Goal: Task Accomplishment & Management: Complete application form

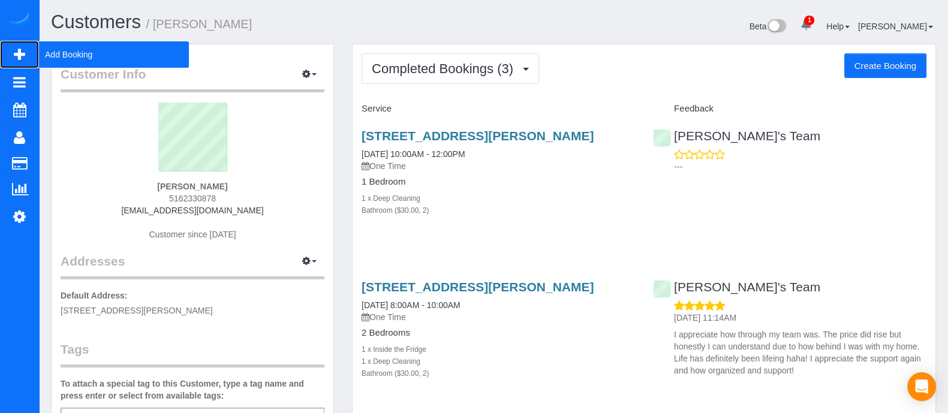
click at [68, 54] on span "Add Booking" at bounding box center [114, 55] width 150 height 28
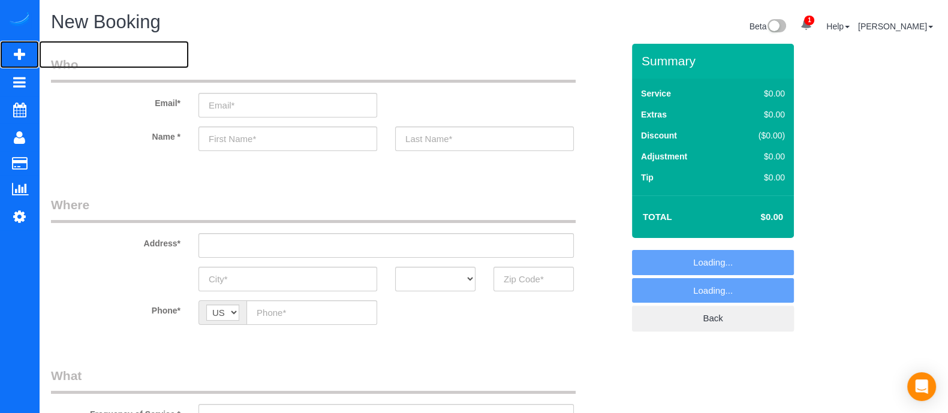
select select "object:2831"
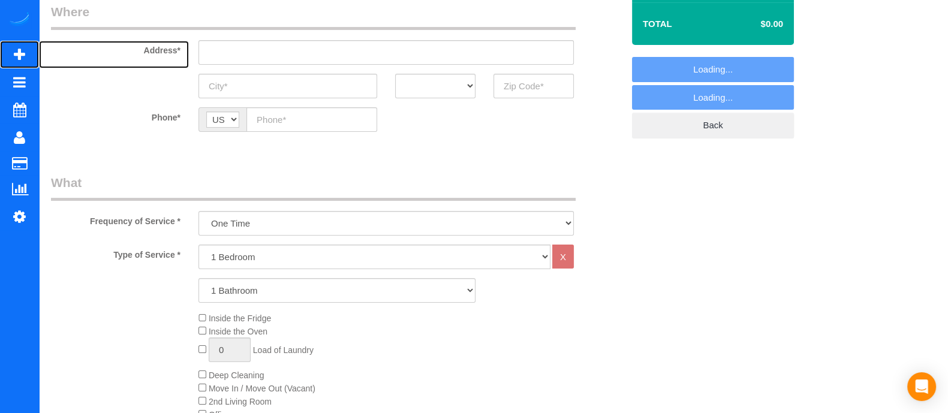
scroll to position [191, 0]
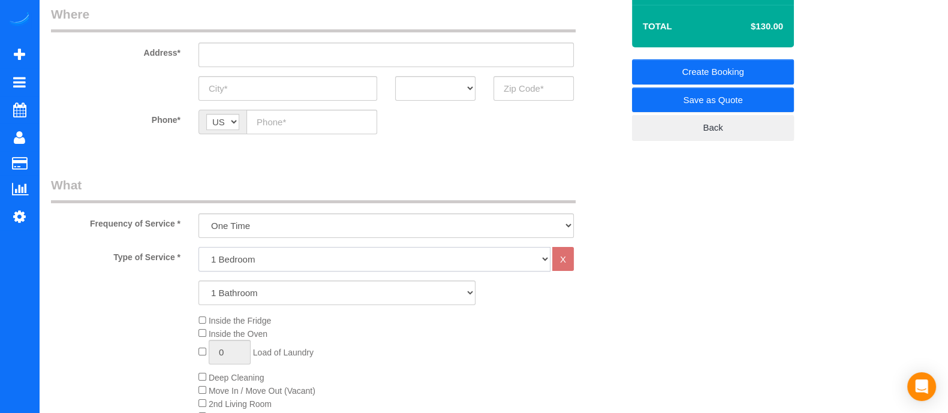
click at [274, 262] on select "1 Bedroom 2 Bedrooms 3 Bedrooms 4 Bedrooms 5 Bedrooms 6 Bedrooms" at bounding box center [374, 259] width 352 height 25
select select "2"
click at [198, 247] on select "1 Bedroom 2 Bedrooms 3 Bedrooms 4 Bedrooms 5 Bedrooms 6 Bedrooms" at bounding box center [374, 259] width 352 height 25
drag, startPoint x: 254, startPoint y: 292, endPoint x: 238, endPoint y: 209, distance: 84.9
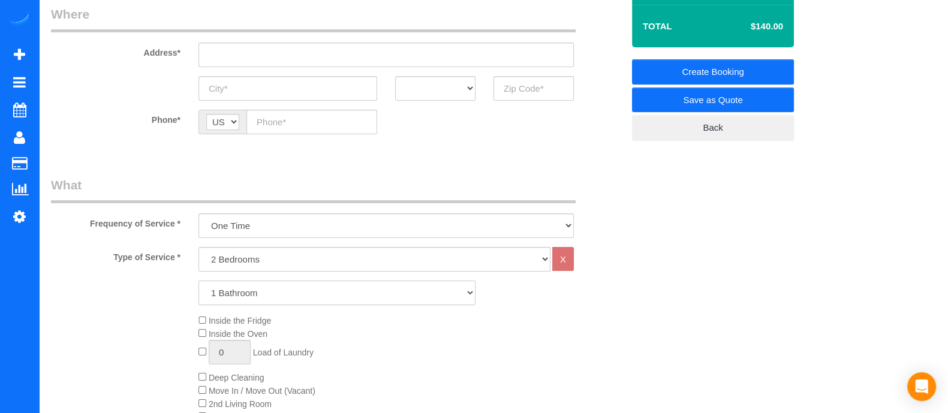
select select "2"
click at [198, 281] on select "1 Bathroom 2 Bathrooms 3 Bathrooms 4 Bathrooms 5 Bathrooms 6 Bathrooms" at bounding box center [336, 293] width 277 height 25
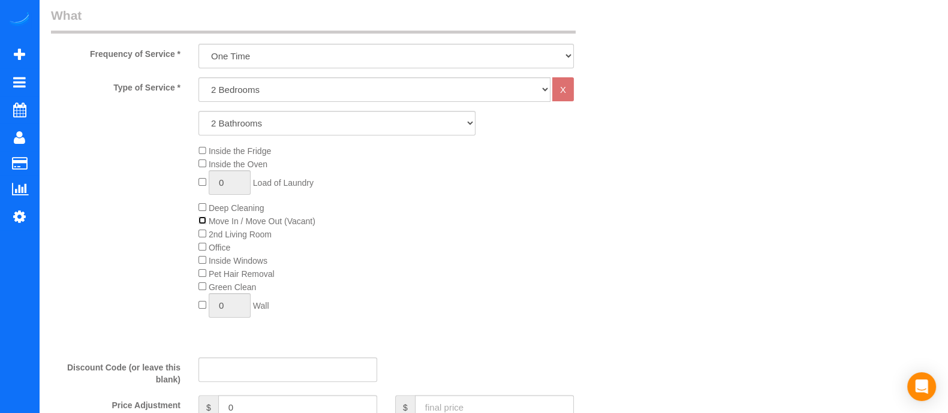
scroll to position [358, 0]
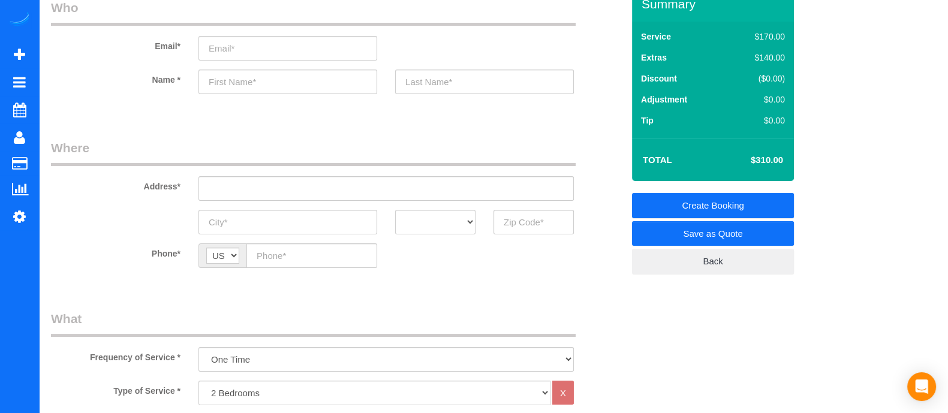
scroll to position [0, 0]
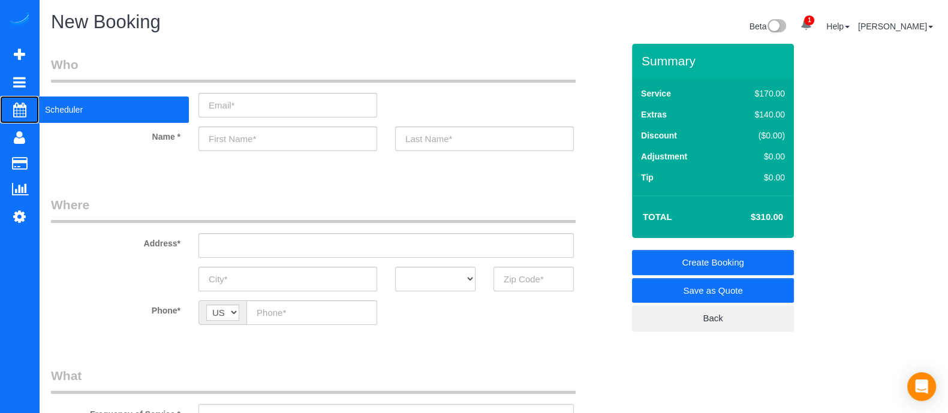
click at [61, 112] on span "Scheduler" at bounding box center [114, 110] width 150 height 28
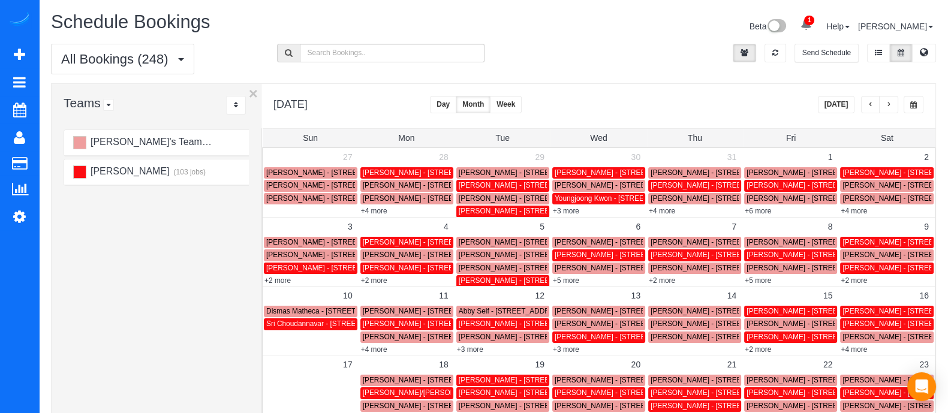
click at [889, 106] on span "button" at bounding box center [889, 104] width 6 height 7
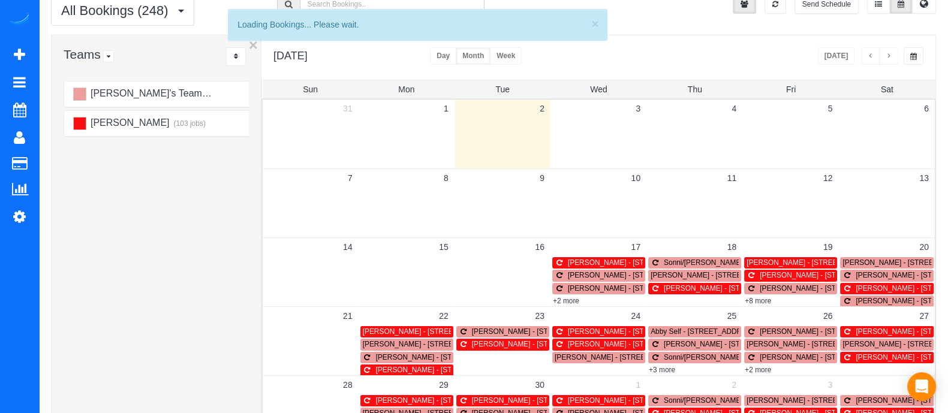
scroll to position [46, 0]
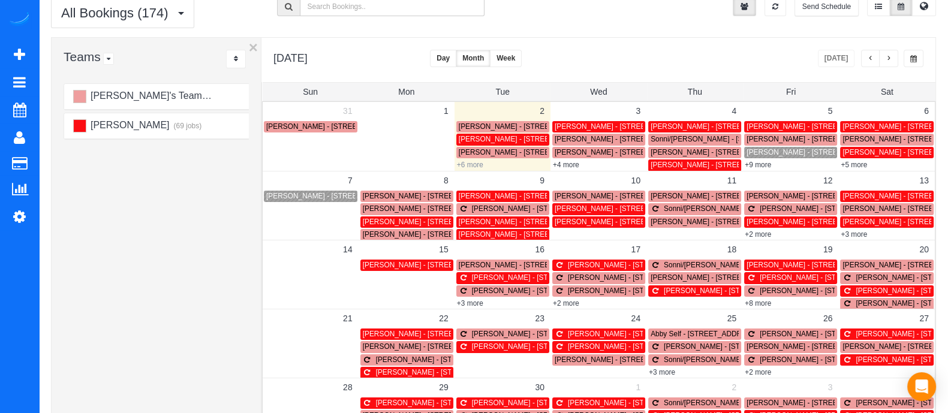
click at [466, 166] on link "+6 more" at bounding box center [470, 165] width 26 height 8
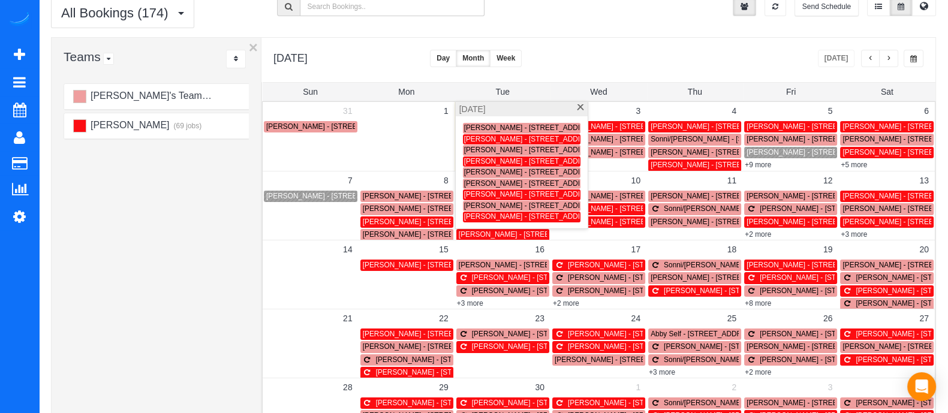
click at [510, 157] on span "[PERSON_NAME] - [STREET_ADDRESS]" at bounding box center [532, 161] width 136 height 8
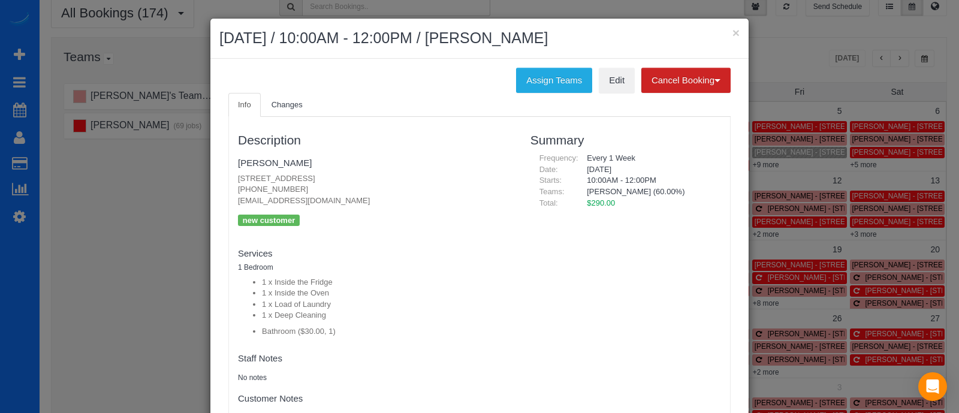
drag, startPoint x: 290, startPoint y: 193, endPoint x: 227, endPoint y: 191, distance: 63.0
click at [229, 191] on div "Description [PERSON_NAME] [STREET_ADDRESS] [PHONE_NUMBER] [EMAIL_ADDRESS][DOMAI…" at bounding box center [375, 273] width 293 height 300
copy p "[PHONE_NUMBER]"
click at [733, 37] on button "×" at bounding box center [736, 32] width 7 height 13
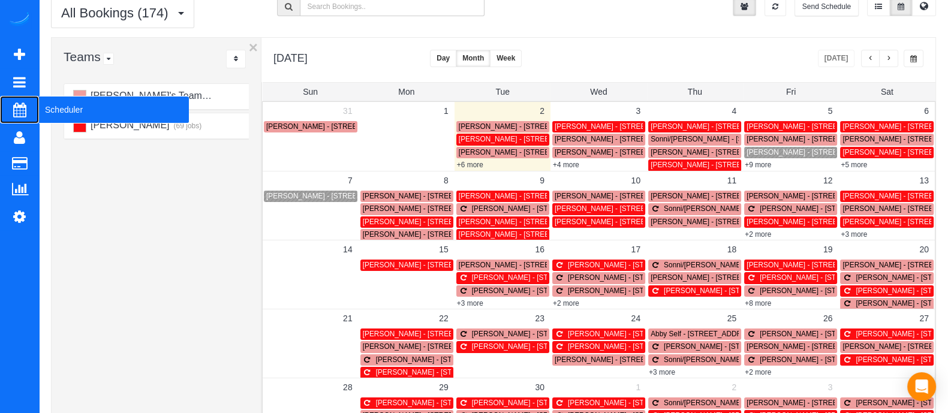
click at [49, 106] on span "Scheduler" at bounding box center [114, 110] width 150 height 28
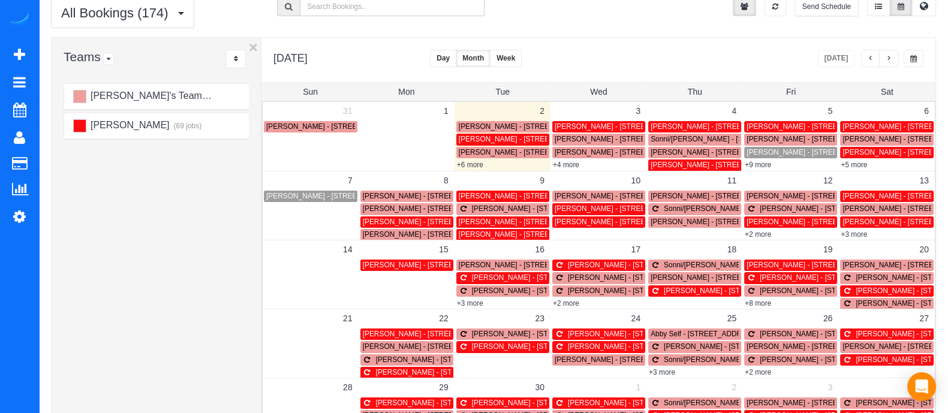
scroll to position [0, 0]
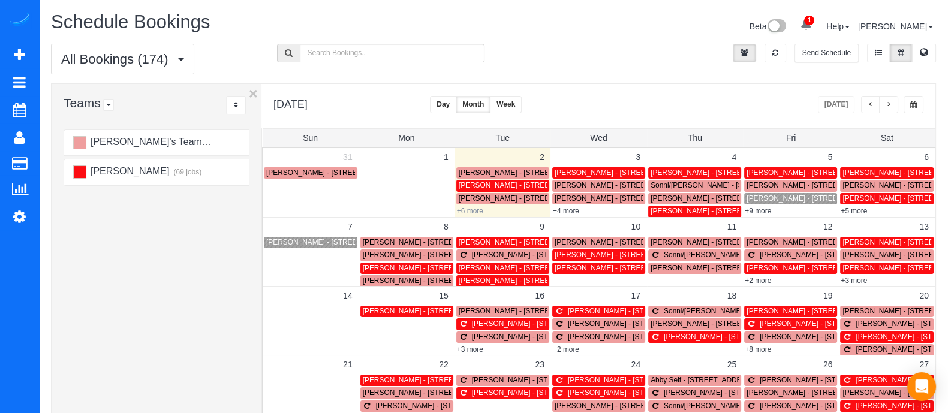
click at [465, 209] on link "+6 more" at bounding box center [470, 211] width 26 height 8
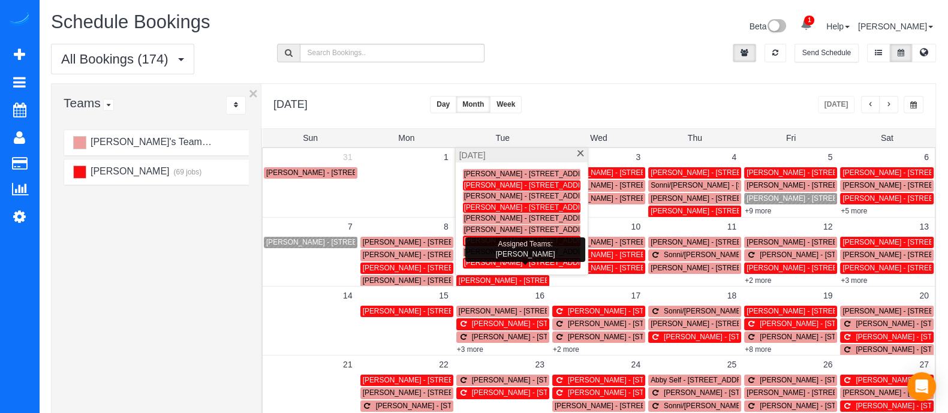
click at [493, 261] on span "[PERSON_NAME] - [STREET_ADDRESS][PERSON_NAME]" at bounding box center [561, 262] width 194 height 8
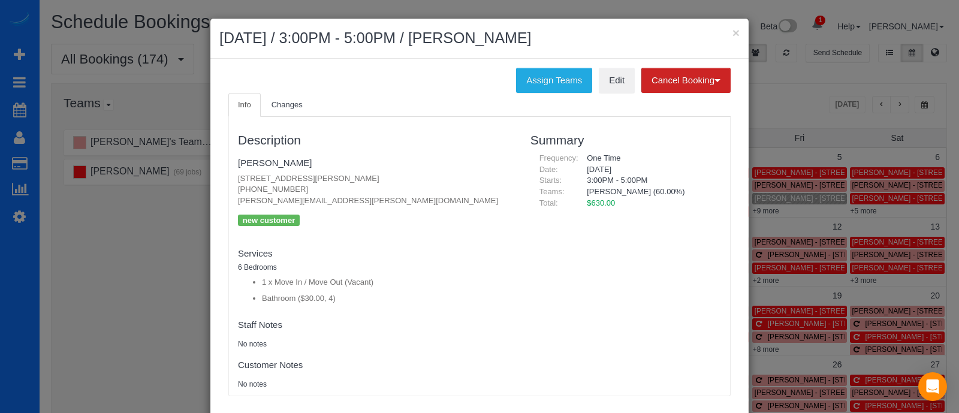
drag, startPoint x: 287, startPoint y: 189, endPoint x: 226, endPoint y: 190, distance: 60.6
click at [229, 190] on div "Description [PERSON_NAME] [STREET_ADDRESS][PERSON_NAME] [PHONE_NUMBER] [PERSON_…" at bounding box center [375, 256] width 293 height 267
copy p "[PHONE_NUMBER]"
click at [599, 89] on link "Edit" at bounding box center [617, 80] width 36 height 25
click at [733, 35] on button "×" at bounding box center [736, 32] width 7 height 13
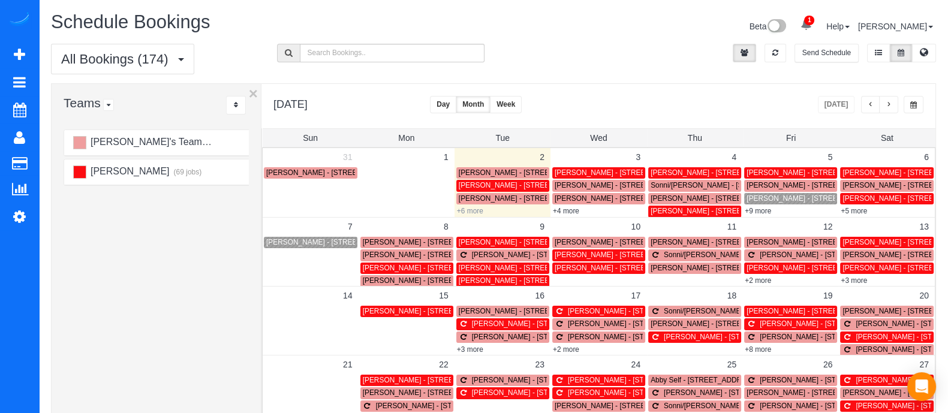
click at [476, 214] on link "+6 more" at bounding box center [470, 211] width 26 height 8
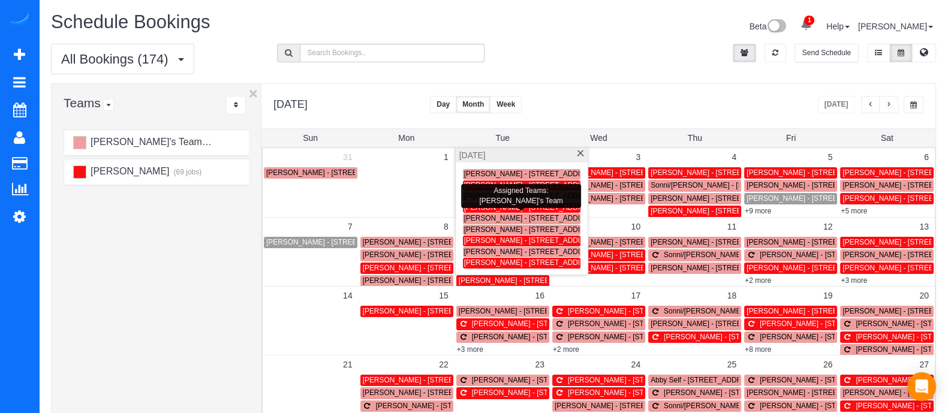
click at [482, 219] on span "[PERSON_NAME] - [STREET_ADDRESS]" at bounding box center [532, 218] width 136 height 8
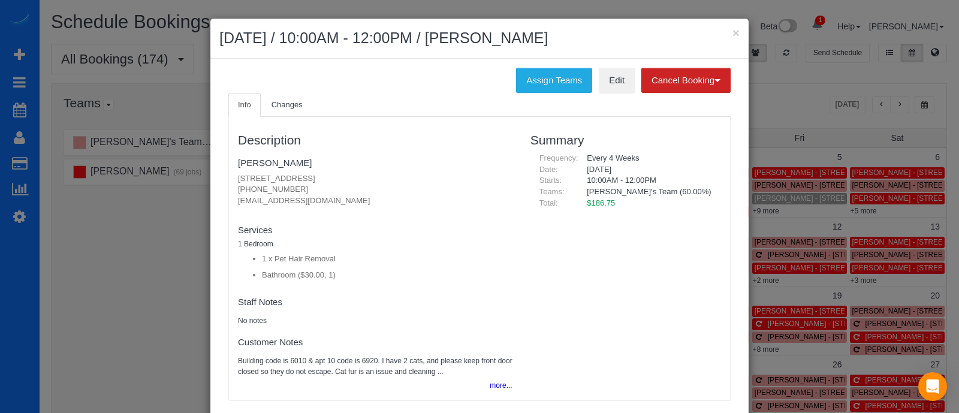
drag, startPoint x: 292, startPoint y: 187, endPoint x: 217, endPoint y: 185, distance: 75.0
click at [219, 185] on div "Info Changes Description [PERSON_NAME] [STREET_ADDRESS] [PHONE_NUMBER] [EMAIL_A…" at bounding box center [479, 253] width 520 height 320
copy p "[PHONE_NUMBER]"
click at [733, 31] on button "×" at bounding box center [736, 32] width 7 height 13
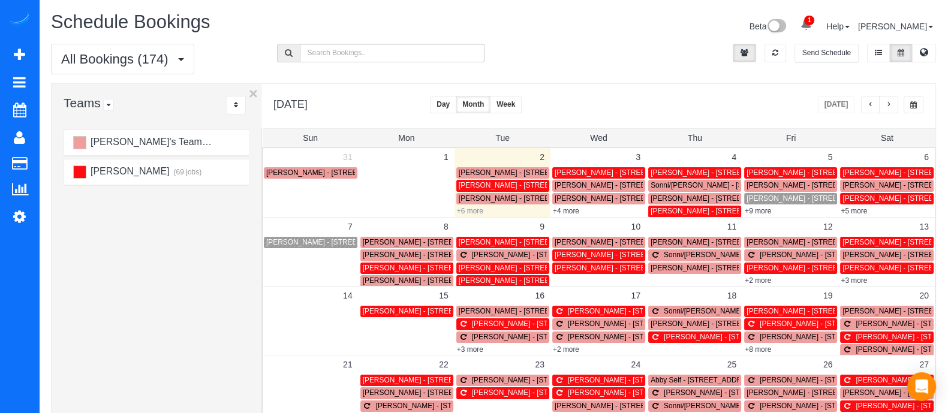
click at [470, 210] on link "+6 more" at bounding box center [470, 211] width 26 height 8
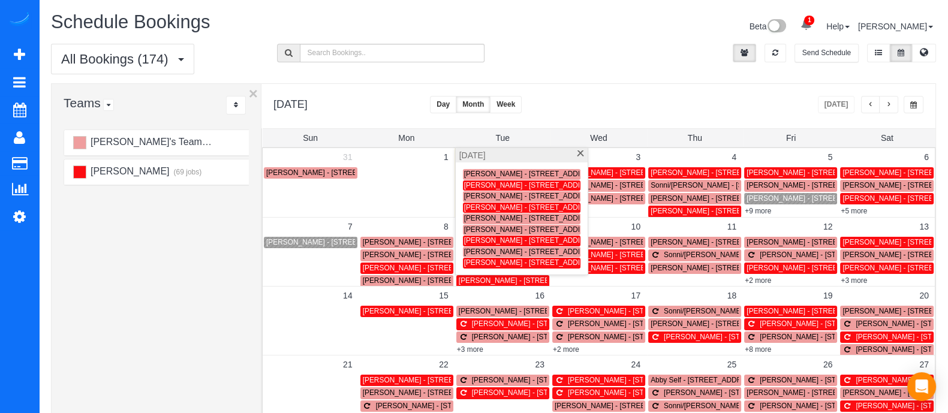
click at [487, 261] on span "[PERSON_NAME] - [STREET_ADDRESS][PERSON_NAME]" at bounding box center [561, 262] width 194 height 8
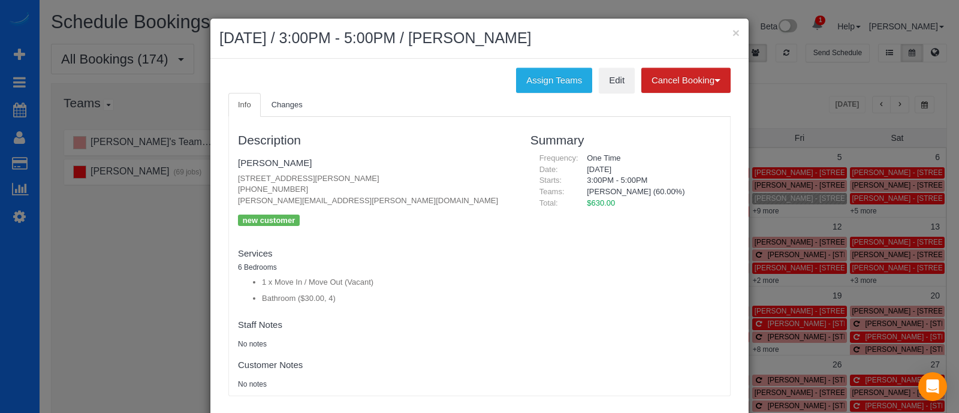
drag, startPoint x: 288, startPoint y: 187, endPoint x: 224, endPoint y: 191, distance: 63.7
click at [229, 191] on div "Description [PERSON_NAME] [STREET_ADDRESS][PERSON_NAME] [PHONE_NUMBER] [PERSON_…" at bounding box center [375, 256] width 293 height 267
copy p "[PHONE_NUMBER]"
click at [733, 34] on button "×" at bounding box center [736, 32] width 7 height 13
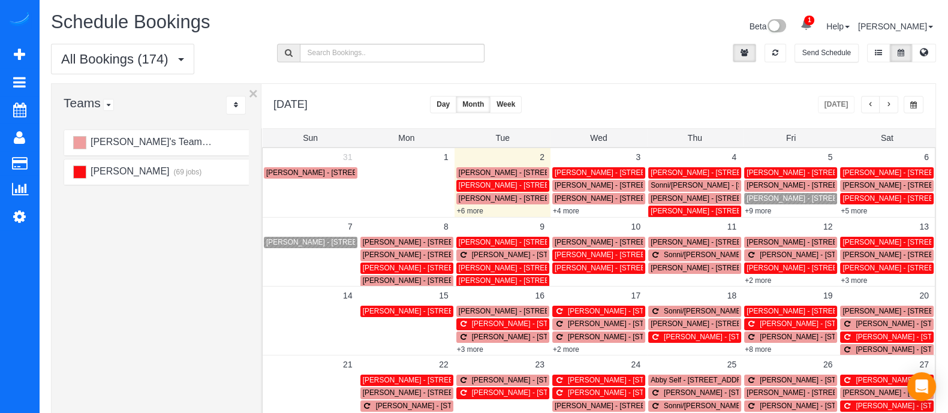
click at [812, 28] on icon at bounding box center [805, 24] width 11 height 11
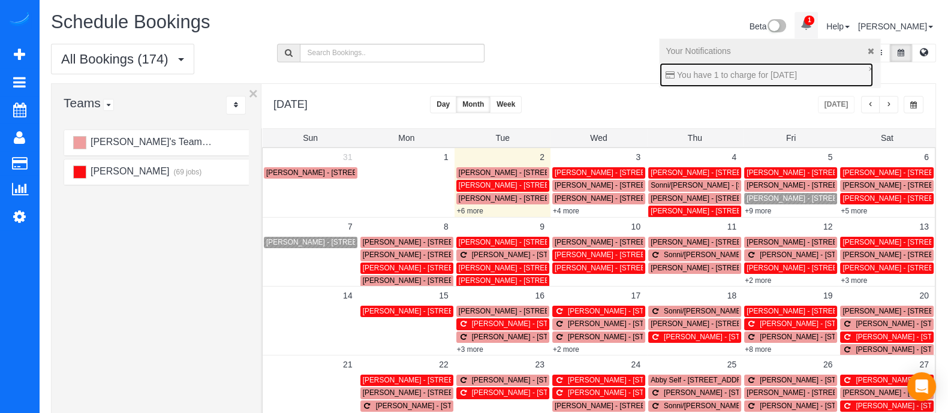
click at [782, 63] on link "You have 1 to charge for [DATE]" at bounding box center [766, 75] width 213 height 24
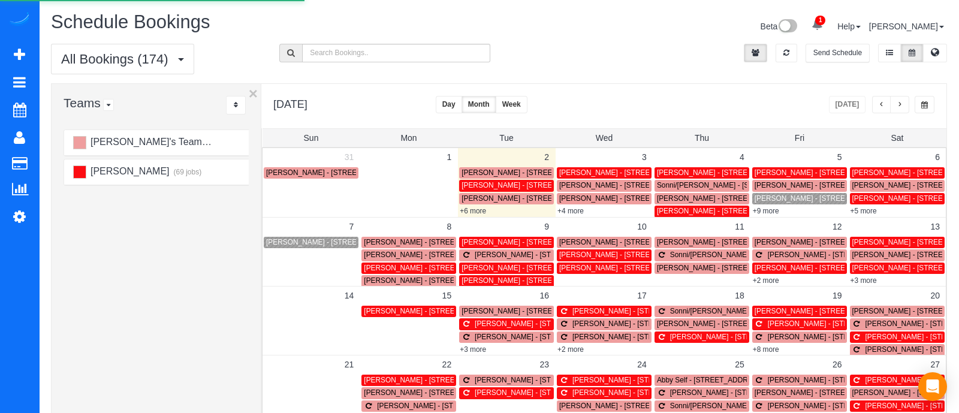
select select
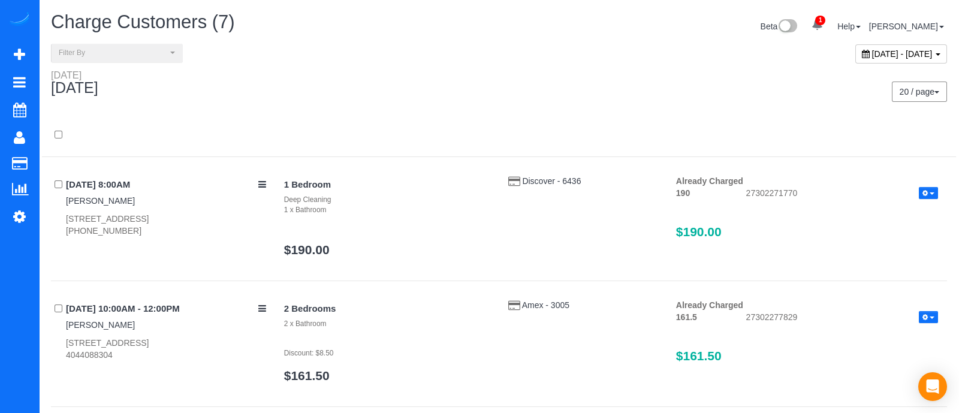
click at [823, 24] on link "1" at bounding box center [817, 25] width 23 height 26
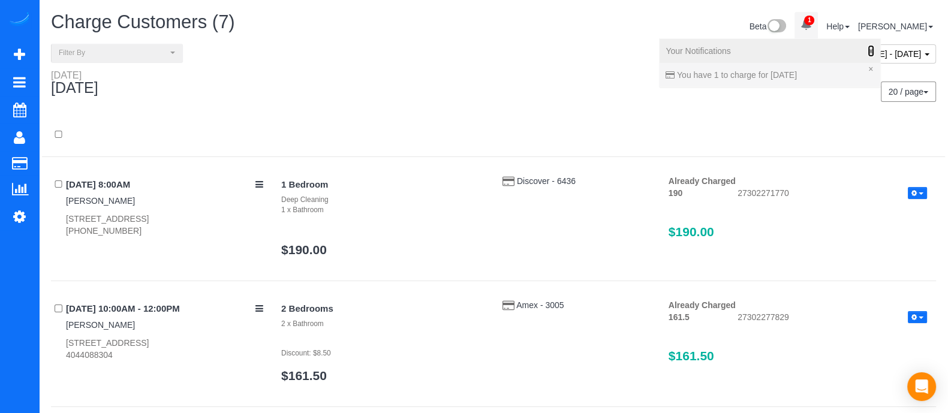
click at [874, 49] on icon at bounding box center [871, 51] width 7 height 8
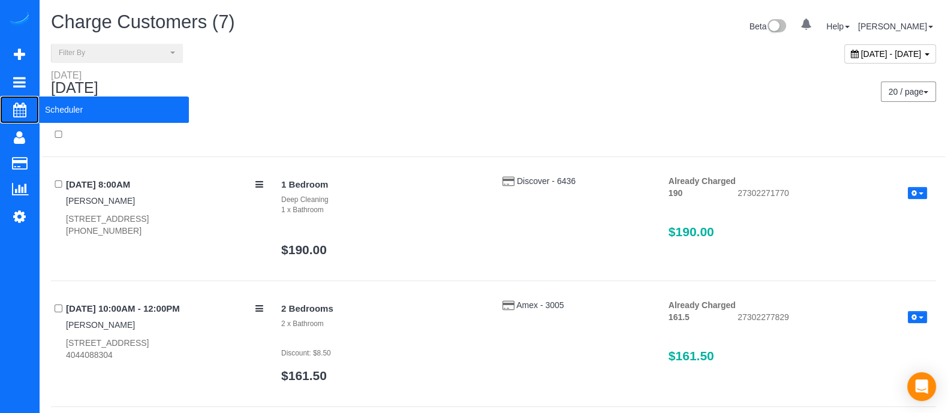
click at [63, 102] on span "Scheduler" at bounding box center [114, 110] width 150 height 28
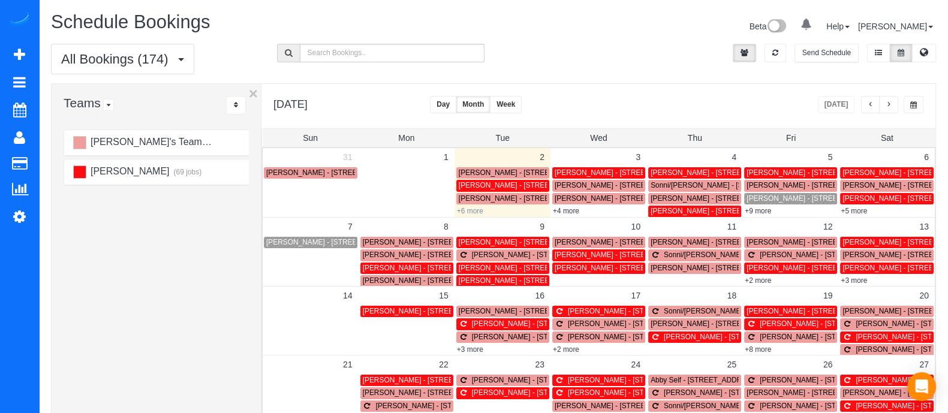
click at [474, 213] on link "+6 more" at bounding box center [470, 211] width 26 height 8
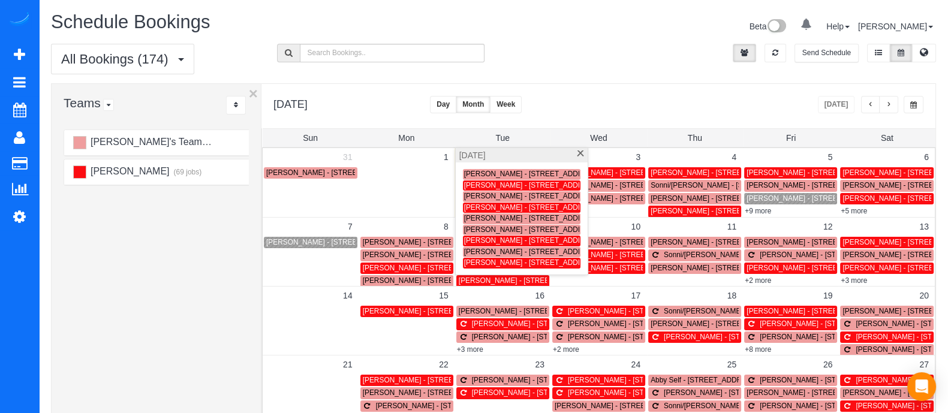
click at [487, 259] on span "[PERSON_NAME] - [STREET_ADDRESS][PERSON_NAME]" at bounding box center [561, 262] width 194 height 8
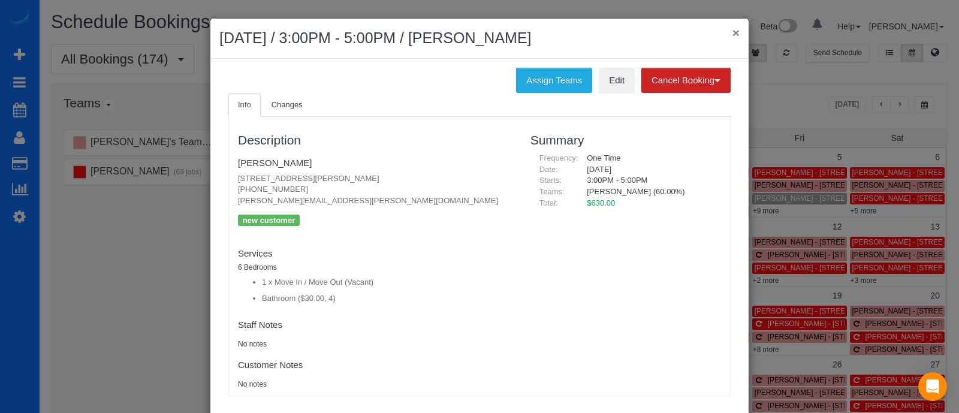
click at [733, 29] on button "×" at bounding box center [736, 32] width 7 height 13
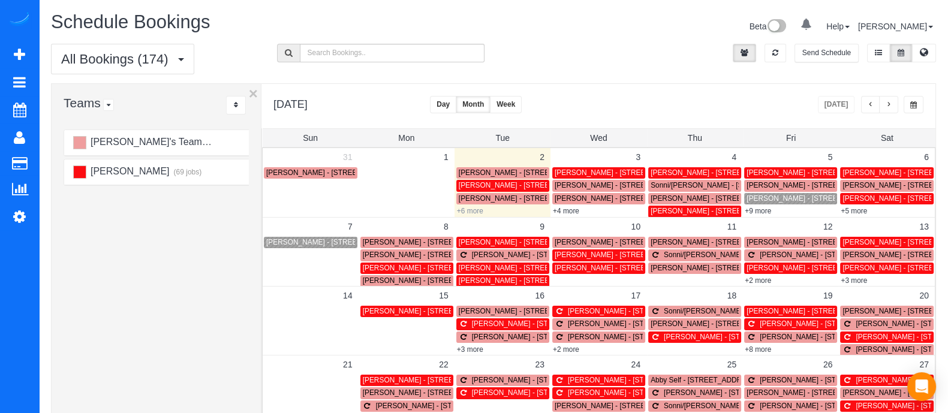
click at [465, 209] on link "+6 more" at bounding box center [470, 211] width 26 height 8
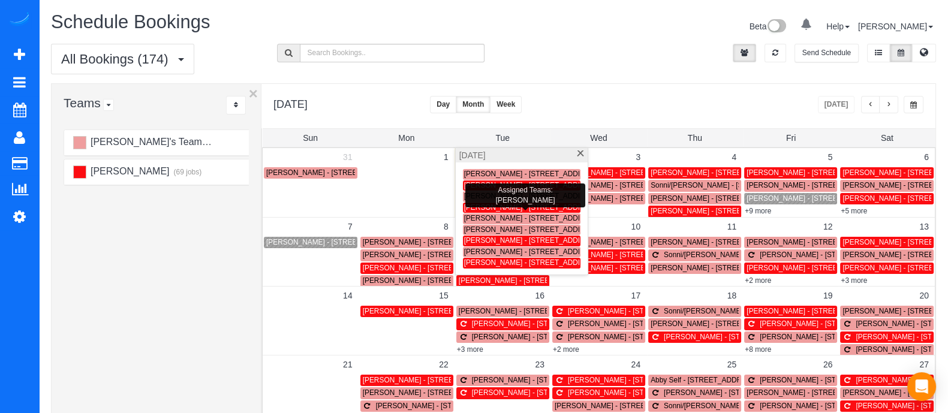
click at [477, 204] on span "[PERSON_NAME] - [STREET_ADDRESS]" at bounding box center [532, 207] width 136 height 8
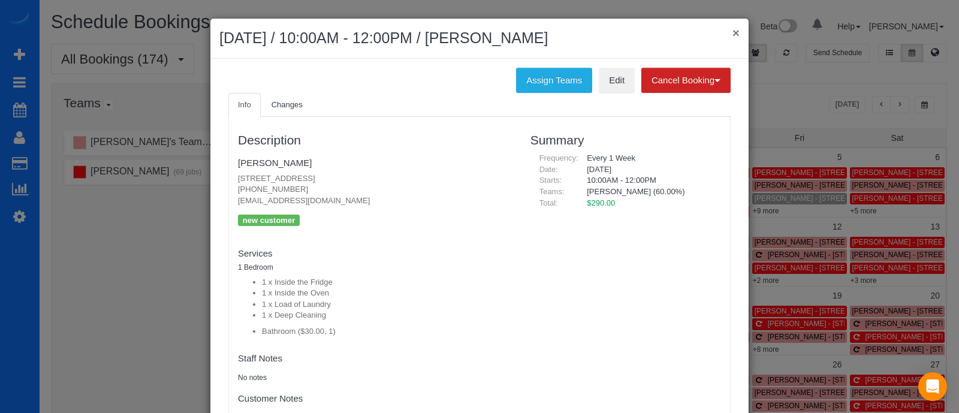
click at [733, 32] on button "×" at bounding box center [736, 32] width 7 height 13
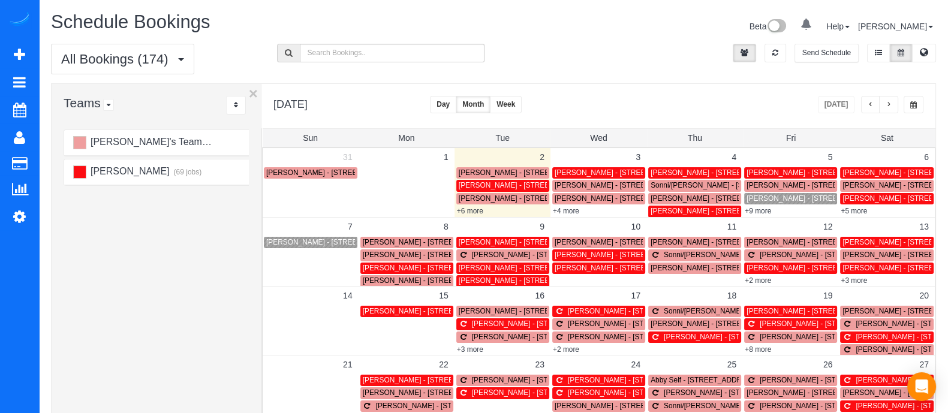
click at [732, 32] on div "Info Changes Description [PERSON_NAME] [STREET_ADDRESS] [PHONE_NUMBER] [EMAIL_A…" at bounding box center [474, 148] width 520 height 349
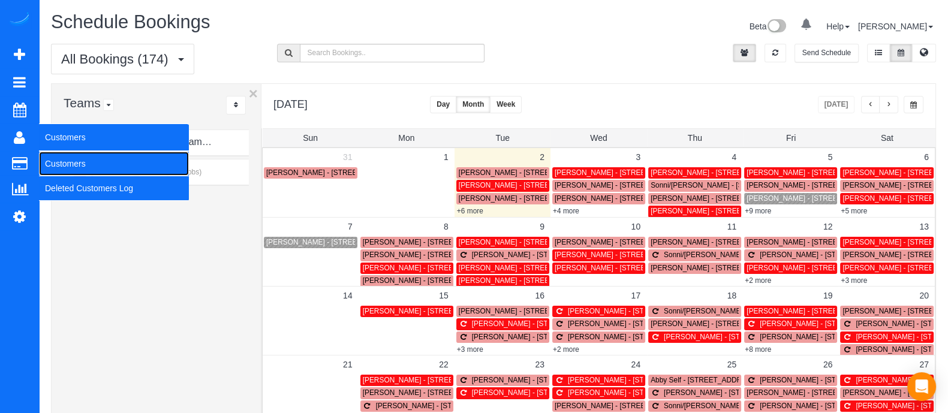
click at [72, 164] on link "Customers" at bounding box center [114, 164] width 150 height 24
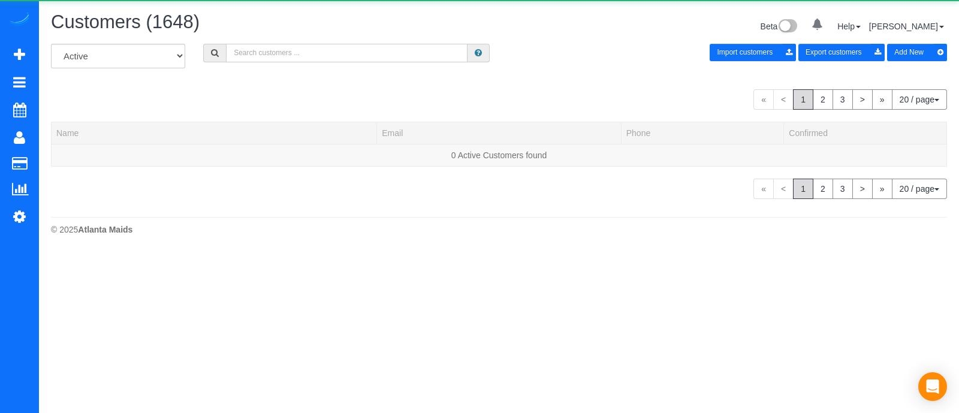
click at [368, 57] on input "text" at bounding box center [347, 53] width 242 height 19
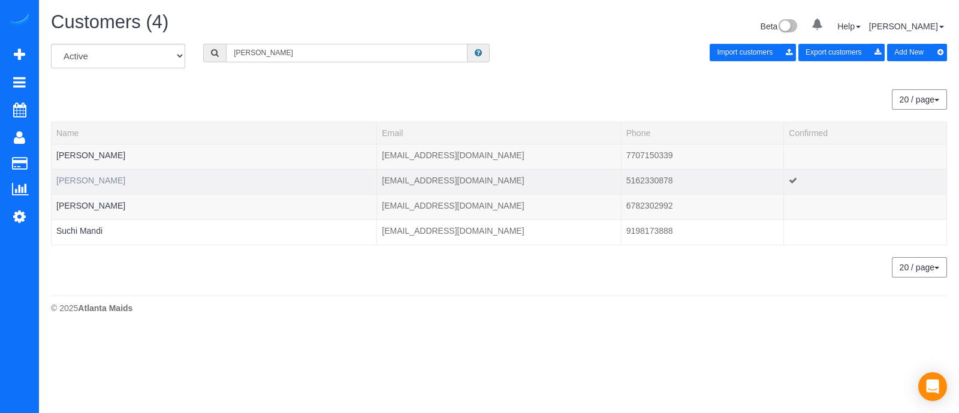
type input "[PERSON_NAME]"
click at [81, 179] on link "[PERSON_NAME]" at bounding box center [90, 181] width 69 height 10
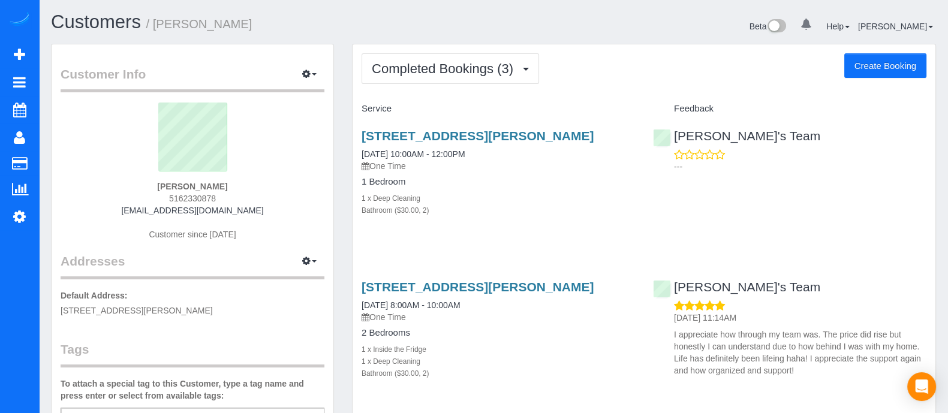
click at [893, 70] on button "Create Booking" at bounding box center [885, 65] width 82 height 25
select select "GA"
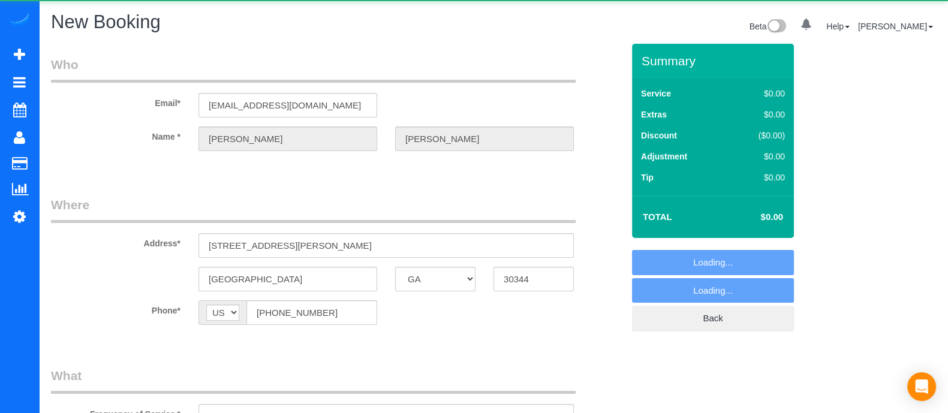
select select "object:4902"
select select "string:fspay-0d02705a-fa1f-4398-bec6-4e7be20f5f9f"
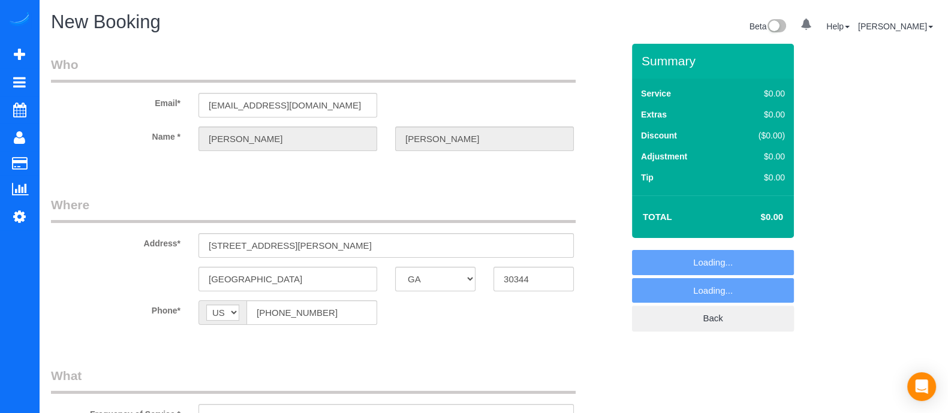
select select "object:5045"
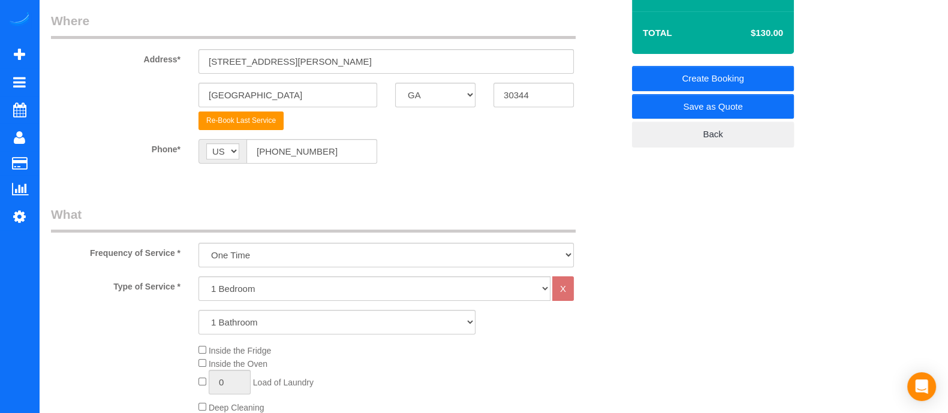
scroll to position [236, 0]
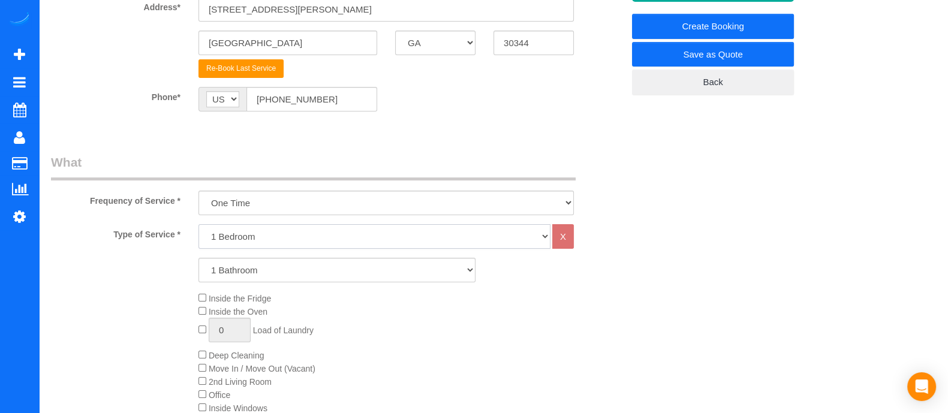
drag, startPoint x: 241, startPoint y: 233, endPoint x: 225, endPoint y: 277, distance: 47.0
click at [225, 277] on div "Type of Service * 1 Bedroom 2 Bedrooms 3 Bedrooms 4 Bedrooms 5 Bedrooms 6 Bedro…" at bounding box center [337, 359] width 572 height 271
select select "2"
click at [198, 224] on select "1 Bedroom 2 Bedrooms 3 Bedrooms 4 Bedrooms 5 Bedrooms 6 Bedrooms" at bounding box center [374, 236] width 352 height 25
drag, startPoint x: 231, startPoint y: 271, endPoint x: 229, endPoint y: 308, distance: 36.6
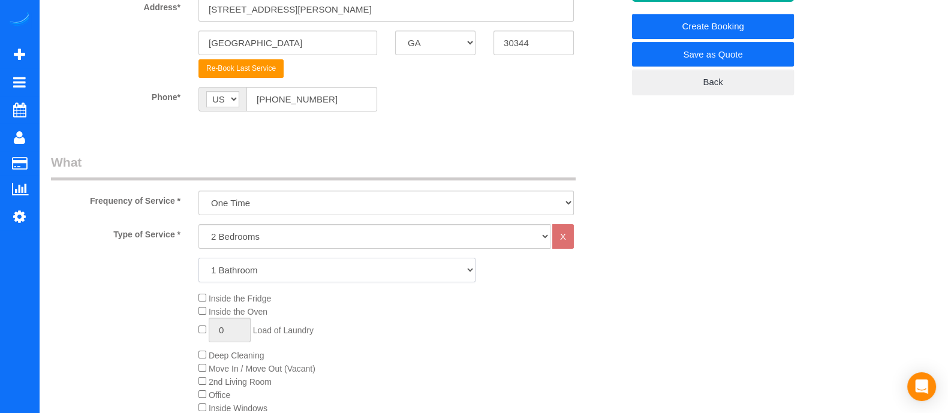
click at [229, 308] on div "Type of Service * 1 Bedroom 2 Bedrooms 3 Bedrooms 4 Bedrooms 5 Bedrooms 6 Bedro…" at bounding box center [337, 359] width 572 height 271
select select "2"
click at [198, 258] on select "1 Bathroom 2 Bathrooms 3 Bathrooms 4 Bathrooms 5 Bathrooms 6 Bathrooms" at bounding box center [336, 270] width 277 height 25
click at [204, 364] on div "Inside the Fridge Inside the Oven 0 Load of Laundry Deep Cleaning Move In / Mov…" at bounding box center [410, 381] width 443 height 180
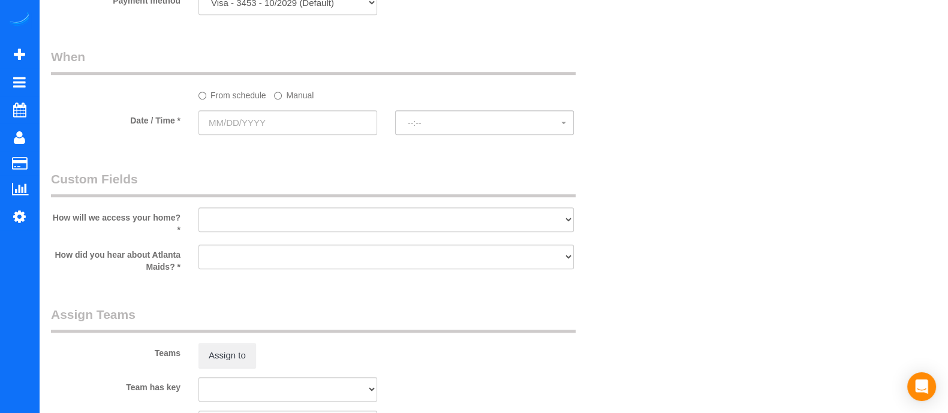
scroll to position [1265, 0]
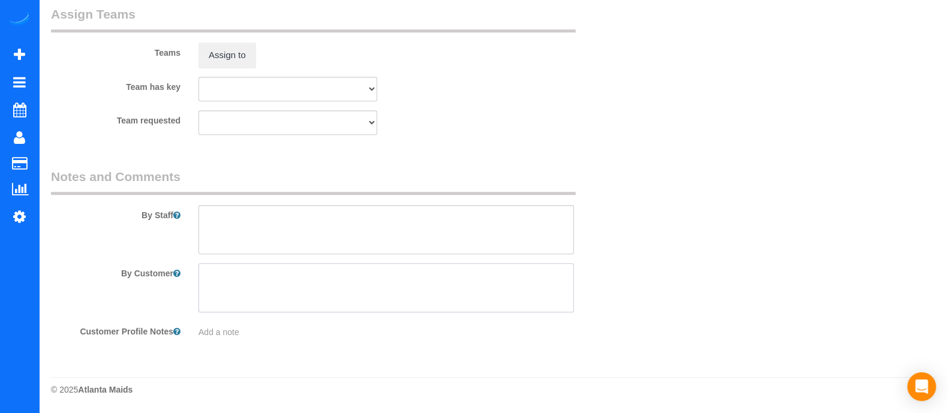
click at [303, 281] on textarea at bounding box center [385, 287] width 375 height 49
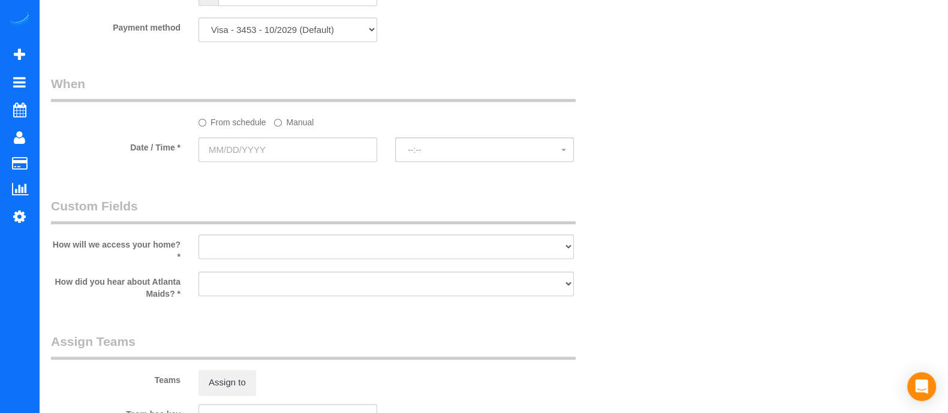
scroll to position [929, 0]
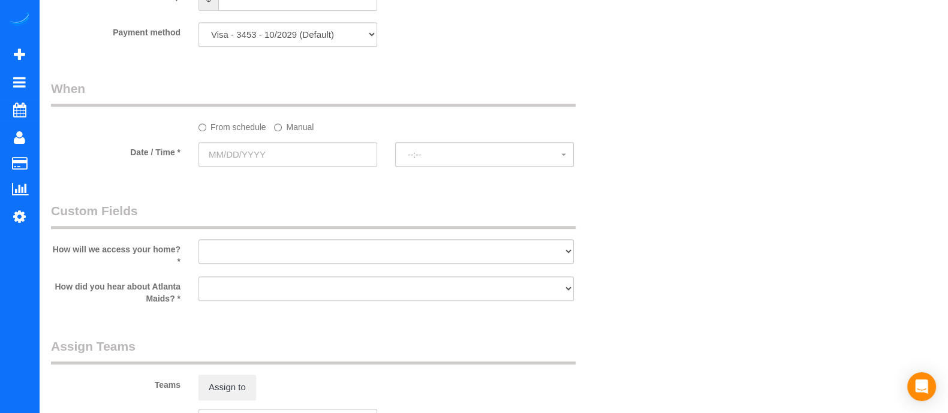
type textarea "Please vacuum the attic room"
click at [288, 127] on label "Manual" at bounding box center [294, 125] width 40 height 16
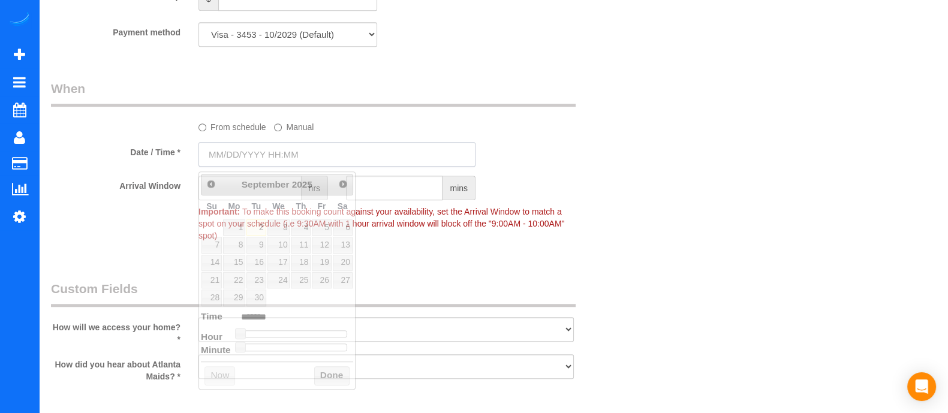
click at [278, 153] on input "text" at bounding box center [336, 154] width 277 height 25
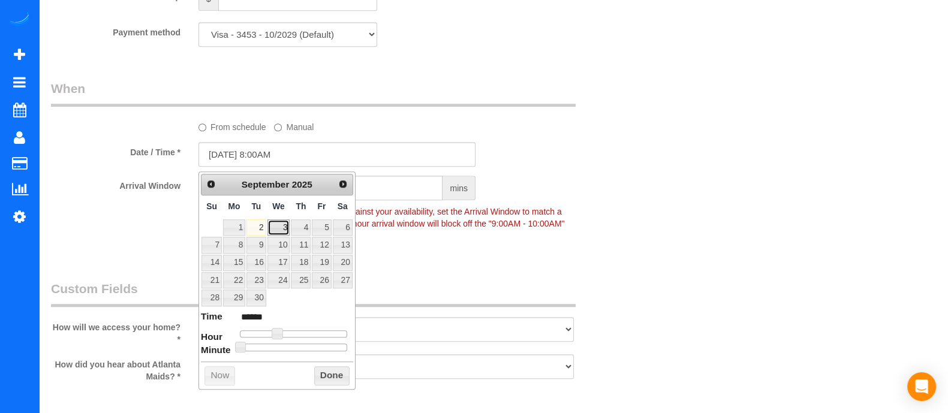
click at [275, 222] on link "3" at bounding box center [278, 227] width 23 height 16
drag, startPoint x: 277, startPoint y: 324, endPoint x: 284, endPoint y: 326, distance: 7.6
click at [284, 326] on dl "Time ****** Hour Minute Second Millisecond Microsecond Time Zone ***** ***** **…" at bounding box center [277, 330] width 152 height 41
click at [281, 331] on dl "Time ****** Hour Minute Second Millisecond Microsecond Time Zone ***** ***** **…" at bounding box center [277, 330] width 152 height 41
type input "[DATE] 9:00AM"
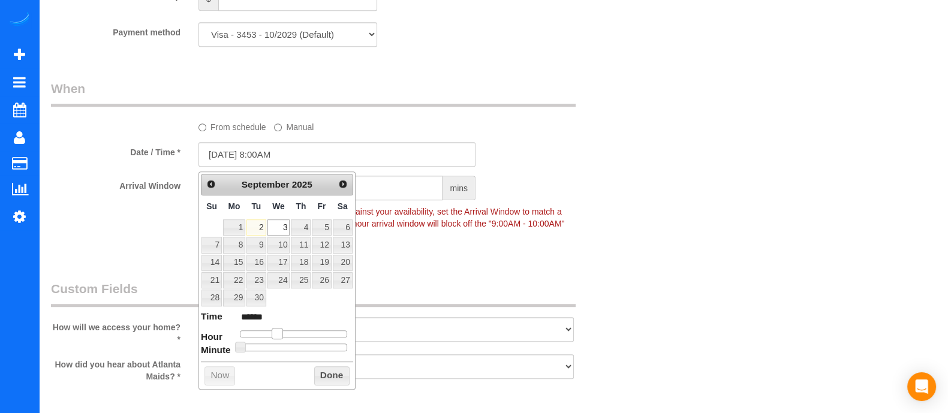
type input "******"
type input "[DATE] 10:00AM"
type input "*******"
drag, startPoint x: 281, startPoint y: 331, endPoint x: 290, endPoint y: 333, distance: 9.3
click at [290, 333] on span at bounding box center [286, 333] width 11 height 11
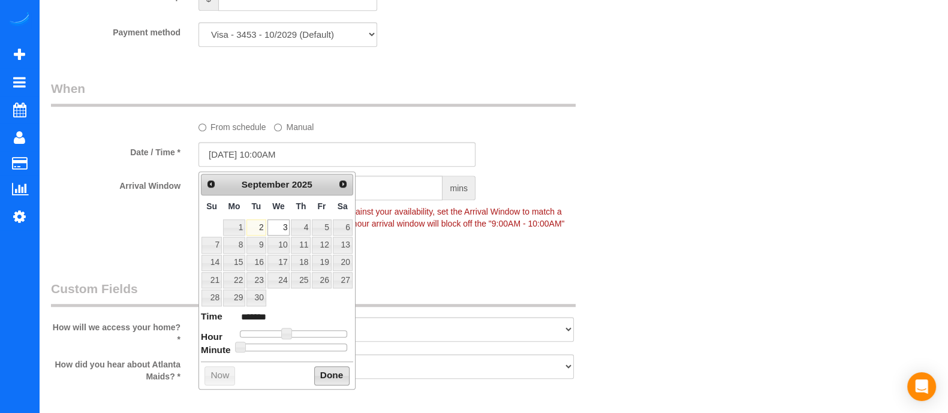
click at [324, 368] on button "Done" at bounding box center [331, 375] width 35 height 19
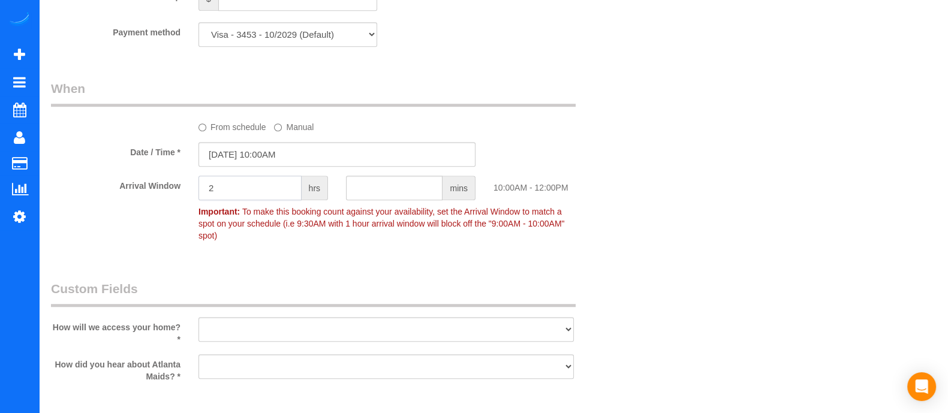
click at [225, 193] on input "2" at bounding box center [249, 188] width 103 height 25
type input "2"
click at [315, 325] on select "I will leave a key I will provide an access code Someone will be home Go to apa…" at bounding box center [385, 329] width 375 height 25
select select "number:3"
click at [198, 317] on select "I will leave a key I will provide an access code Someone will be home Go to apa…" at bounding box center [385, 329] width 375 height 25
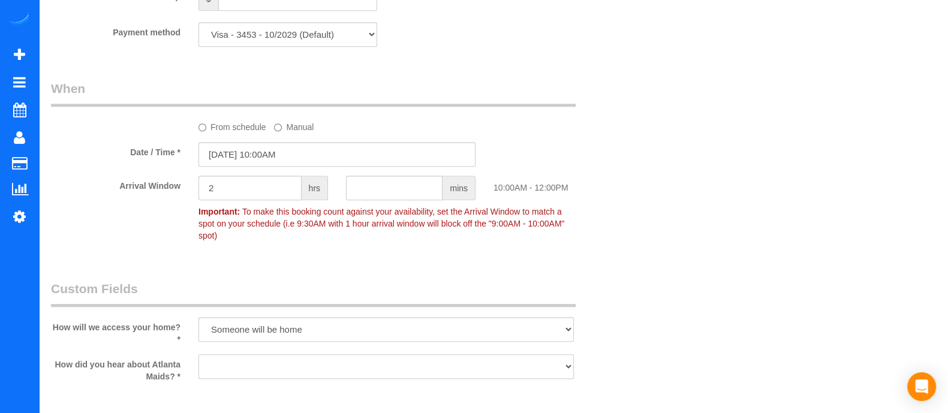
click at [294, 359] on select "Google Yelp From a friend Social media Other" at bounding box center [385, 366] width 375 height 25
select select "number:6"
click at [198, 354] on select "Google Yelp From a friend Social media Other" at bounding box center [385, 366] width 375 height 25
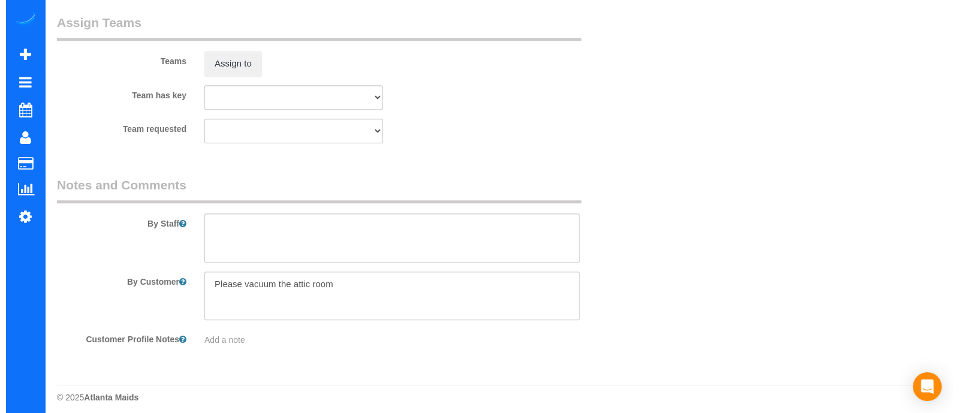
scroll to position [0, 0]
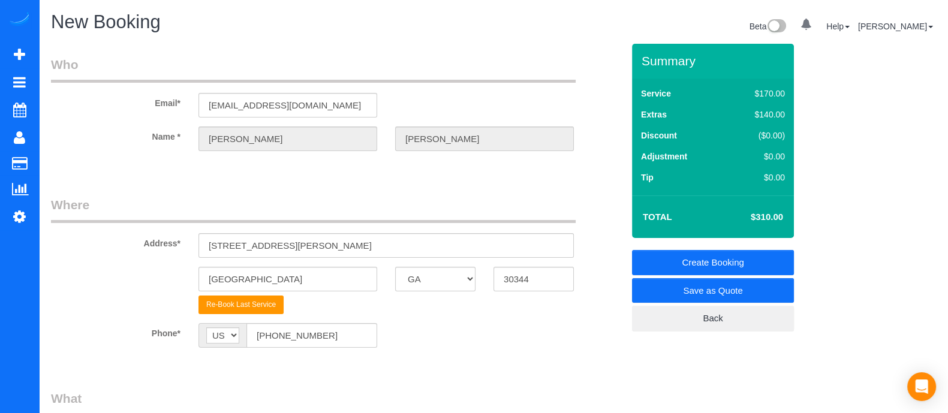
click at [730, 253] on link "Create Booking" at bounding box center [713, 262] width 162 height 25
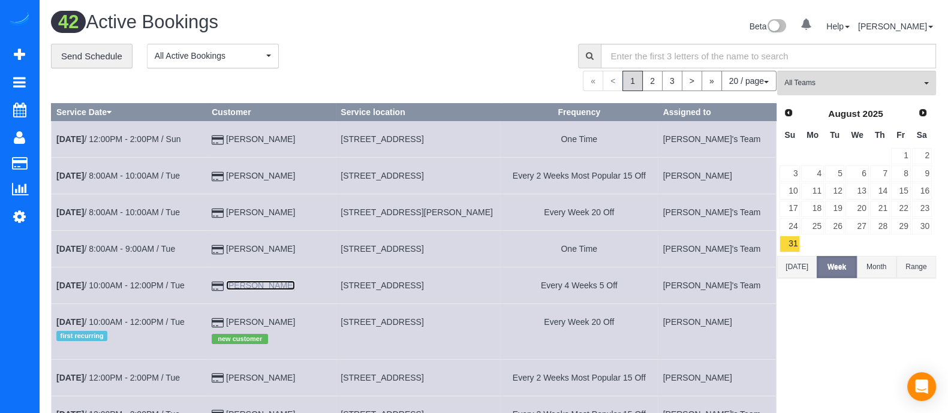
click at [289, 290] on link "[PERSON_NAME]" at bounding box center [260, 286] width 69 height 10
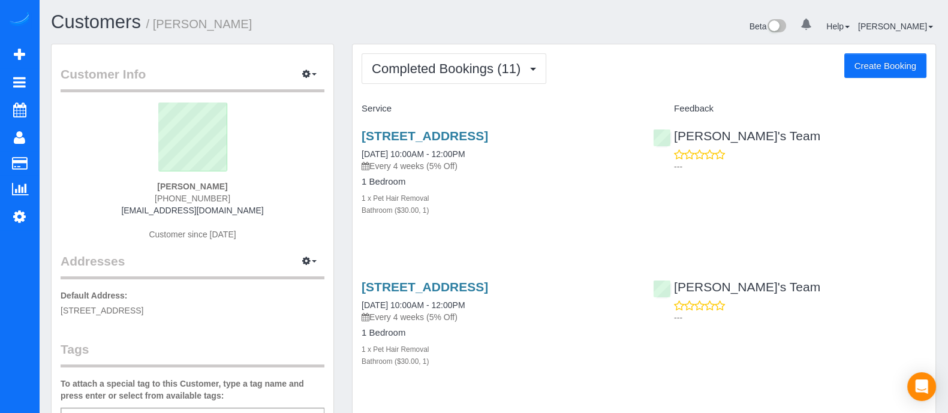
drag, startPoint x: 139, startPoint y: 313, endPoint x: 48, endPoint y: 306, distance: 90.8
click at [48, 306] on div "Customer Info Edit Contact Info Send Message Email Preferences Special Sales Ta…" at bounding box center [192, 334] width 301 height 580
copy span "[STREET_ADDRESS]"
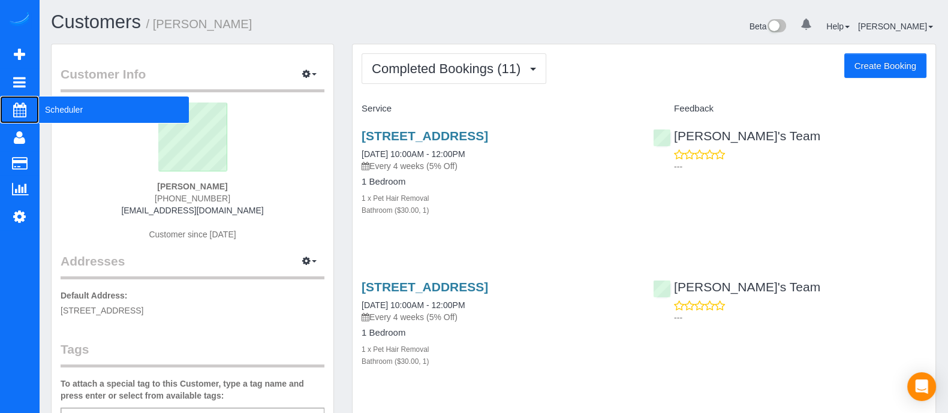
click at [73, 115] on span "Scheduler" at bounding box center [114, 110] width 150 height 28
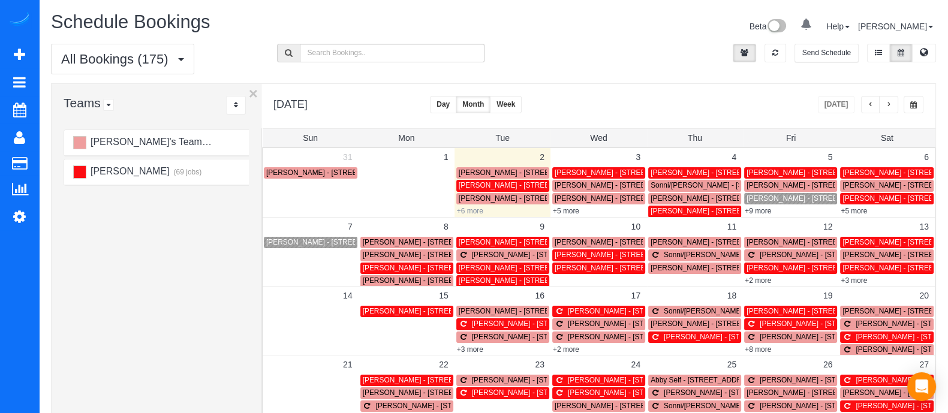
click at [477, 211] on link "+6 more" at bounding box center [470, 211] width 26 height 8
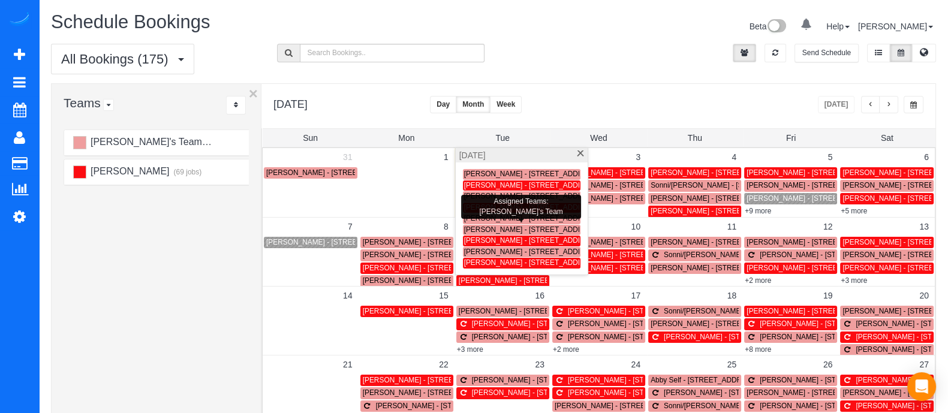
click at [484, 226] on span "[PERSON_NAME] - [STREET_ADDRESS]" at bounding box center [532, 229] width 136 height 8
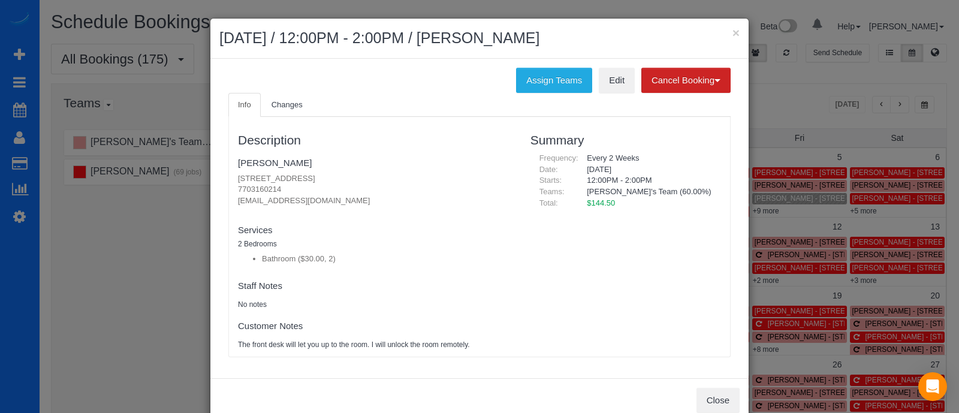
drag, startPoint x: 287, startPoint y: 186, endPoint x: 225, endPoint y: 191, distance: 62.5
click at [229, 191] on div "Description [PERSON_NAME] [STREET_ADDRESS] 7703160214 [EMAIL_ADDRESS][DOMAIN_NA…" at bounding box center [375, 236] width 293 height 227
copy p "7703160214"
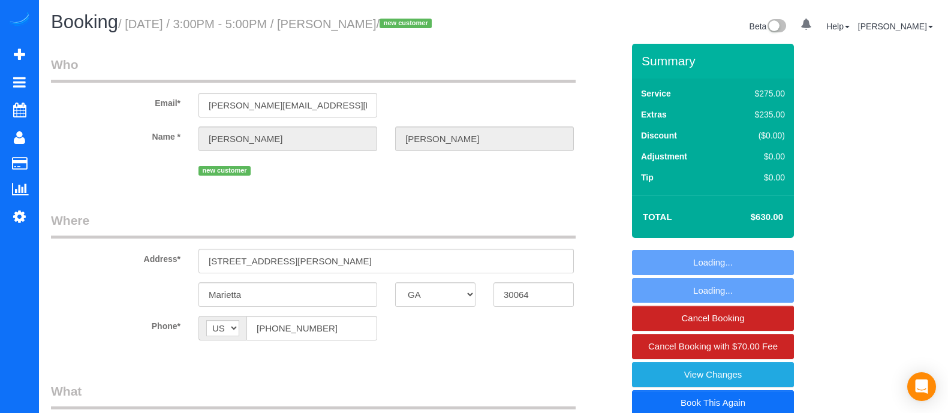
select select "GA"
select select "object:620"
select select "4"
select select "number:3"
select select "number:6"
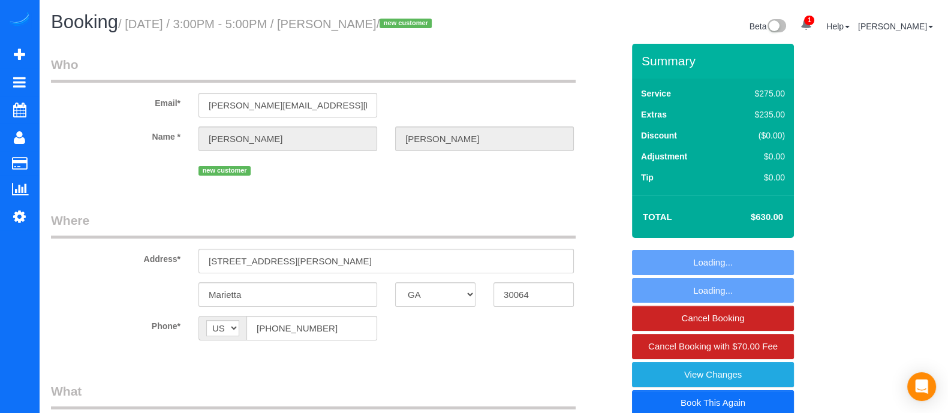
scroll to position [361, 0]
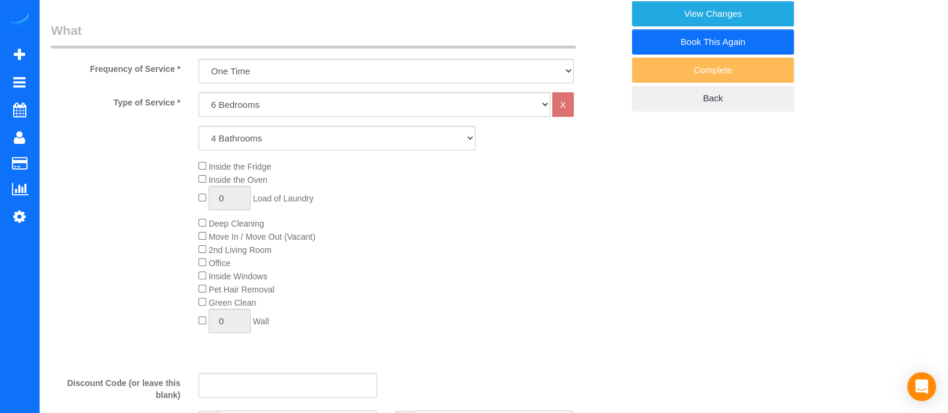
select select "object:780"
select select "4"
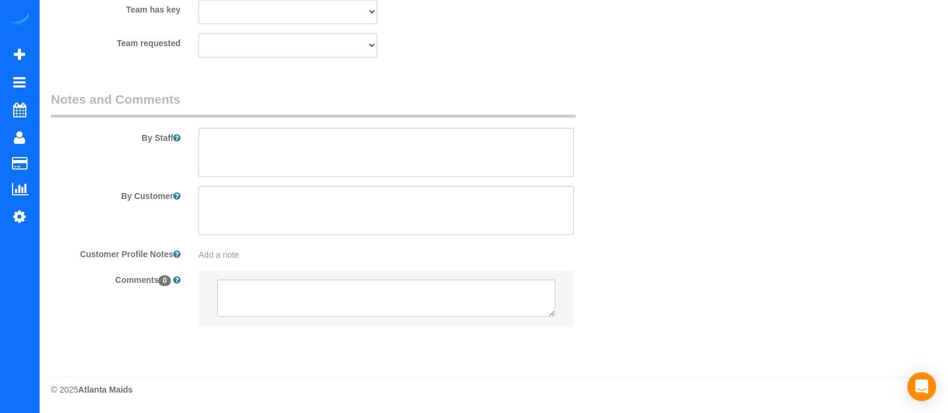
scroll to position [0, 0]
